Goal: Information Seeking & Learning: Find specific fact

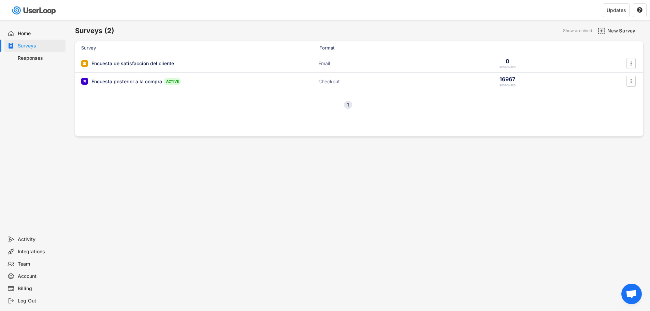
click at [51, 55] on div "Responses" at bounding box center [40, 58] width 45 height 6
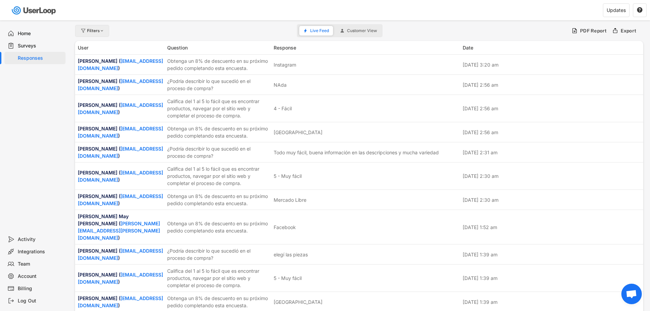
click at [102, 33] on div "Filters" at bounding box center [92, 31] width 34 height 12
select select
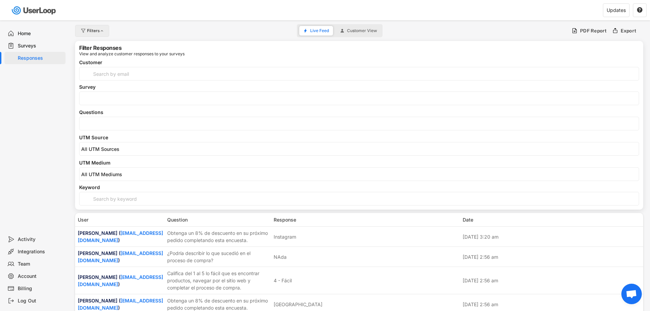
select select
click at [104, 124] on input "search" at bounding box center [361, 124] width 560 height 6
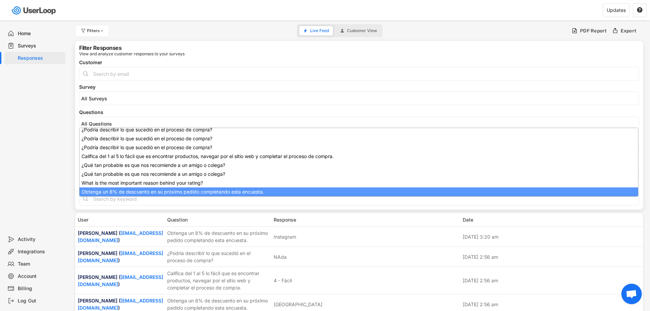
select select "1348695171700984260__LOOKUP__1709664932775x193621645911248300"
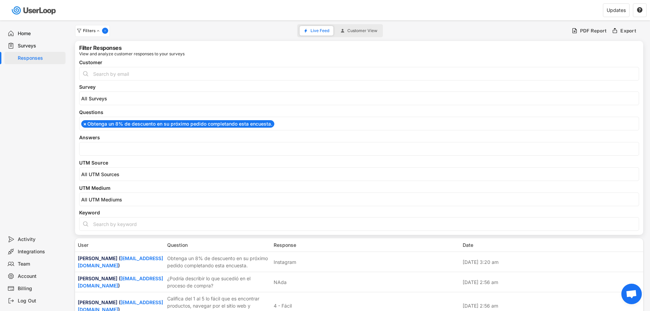
scroll to position [120, 0]
click at [107, 151] on input "search" at bounding box center [361, 149] width 560 height 6
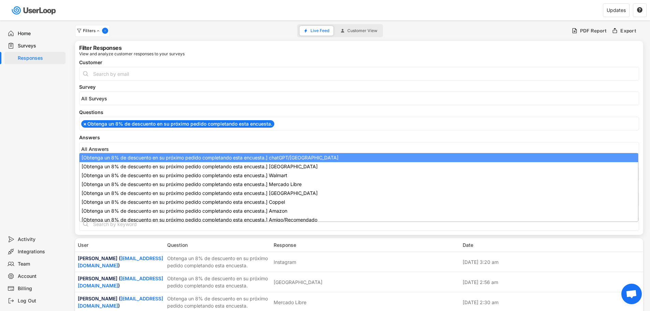
select select "1348695171700984260__LOOKUP__1747938366384x136765407090442240"
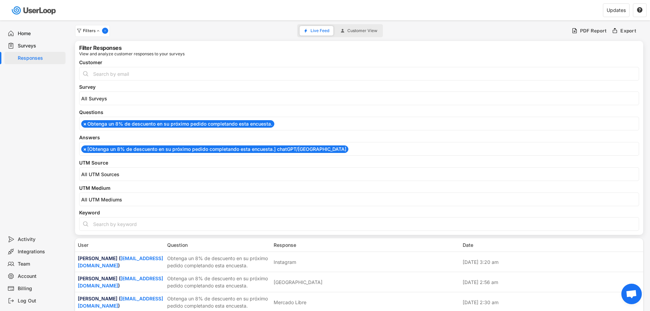
scroll to position [0, 0]
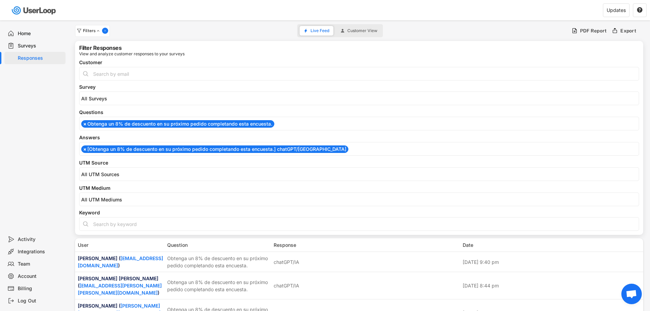
click at [317, 149] on ul "× [Obtenga un 8% de descuento en su próximo pedido completando esta encuesta.] …" at bounding box center [360, 148] width 560 height 9
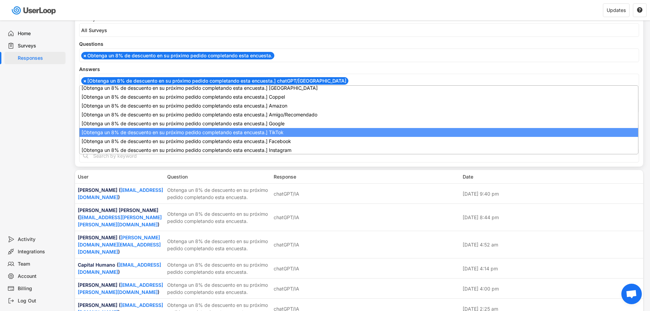
scroll to position [38, 0]
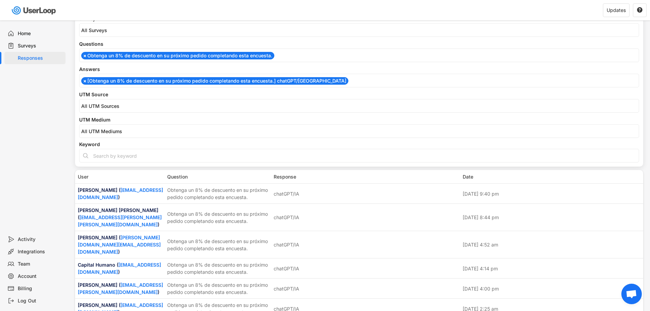
click at [38, 107] on div "Home Surveys Responses" at bounding box center [34, 126] width 68 height 213
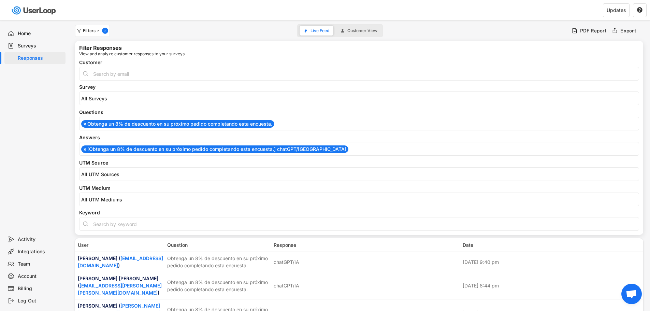
scroll to position [68, 0]
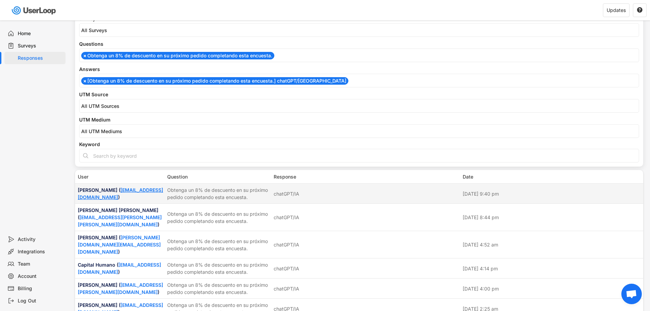
click at [112, 198] on link "[EMAIL_ADDRESS][DOMAIN_NAME]" at bounding box center [120, 193] width 85 height 13
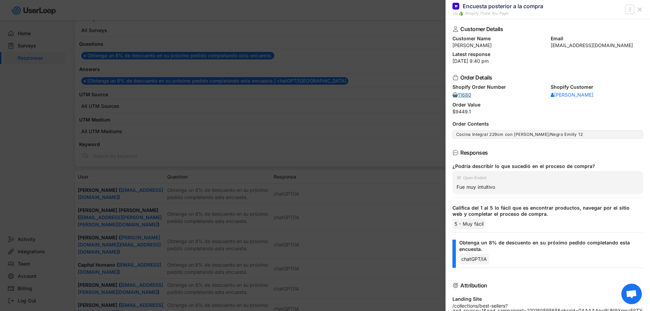
click at [454, 94] on div at bounding box center [455, 95] width 5 height 5
